Goal: Information Seeking & Learning: Learn about a topic

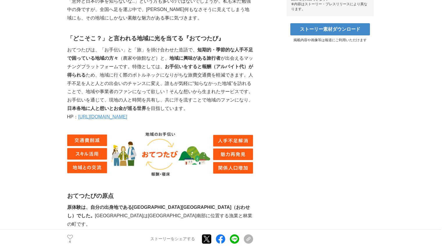
scroll to position [292, 0]
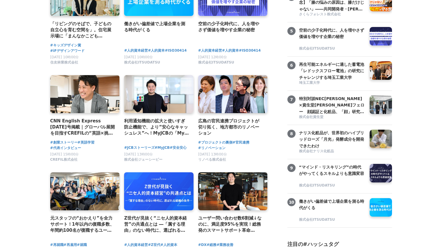
scroll to position [187, 0]
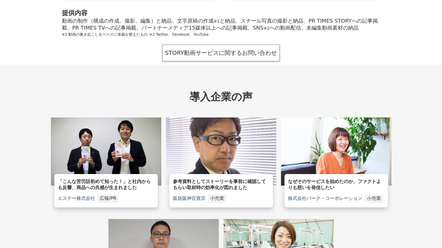
scroll to position [1279, 0]
